Goal: Obtain resource: Obtain resource

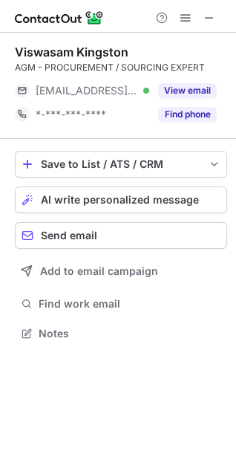
scroll to position [324, 236]
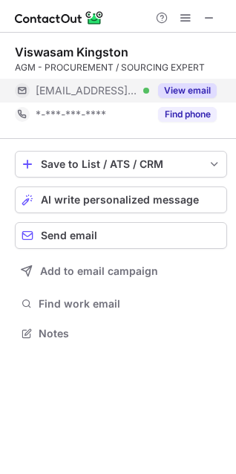
click at [200, 80] on div "View email" at bounding box center [183, 91] width 68 height 24
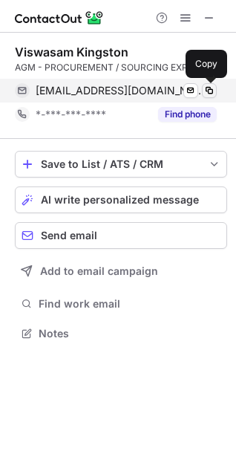
click at [210, 90] on span at bounding box center [210, 91] width 12 height 12
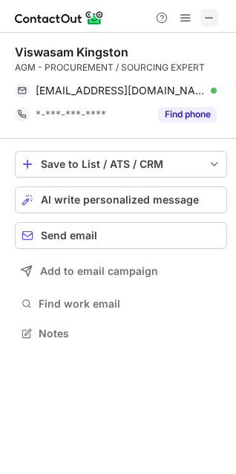
click at [212, 13] on span at bounding box center [210, 18] width 12 height 12
click at [211, 12] on span at bounding box center [210, 18] width 12 height 12
